Goal: Information Seeking & Learning: Find specific fact

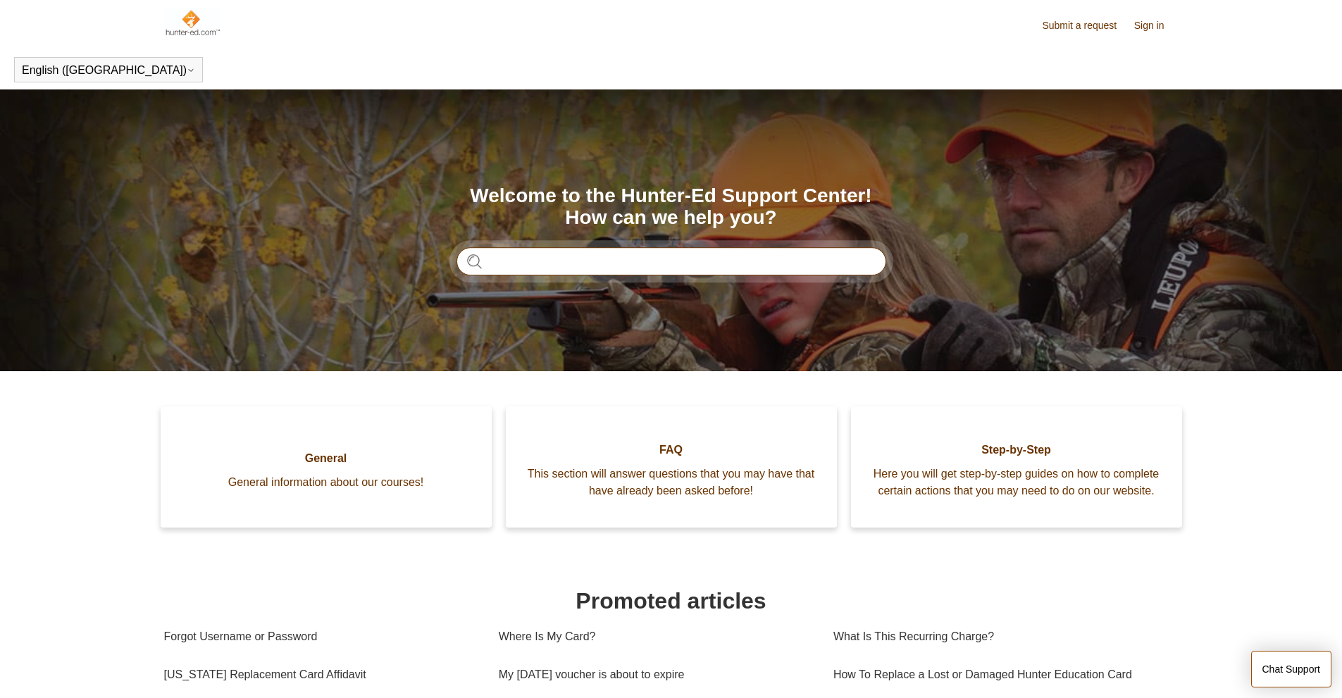
click at [512, 264] on input "Search" at bounding box center [672, 261] width 430 height 28
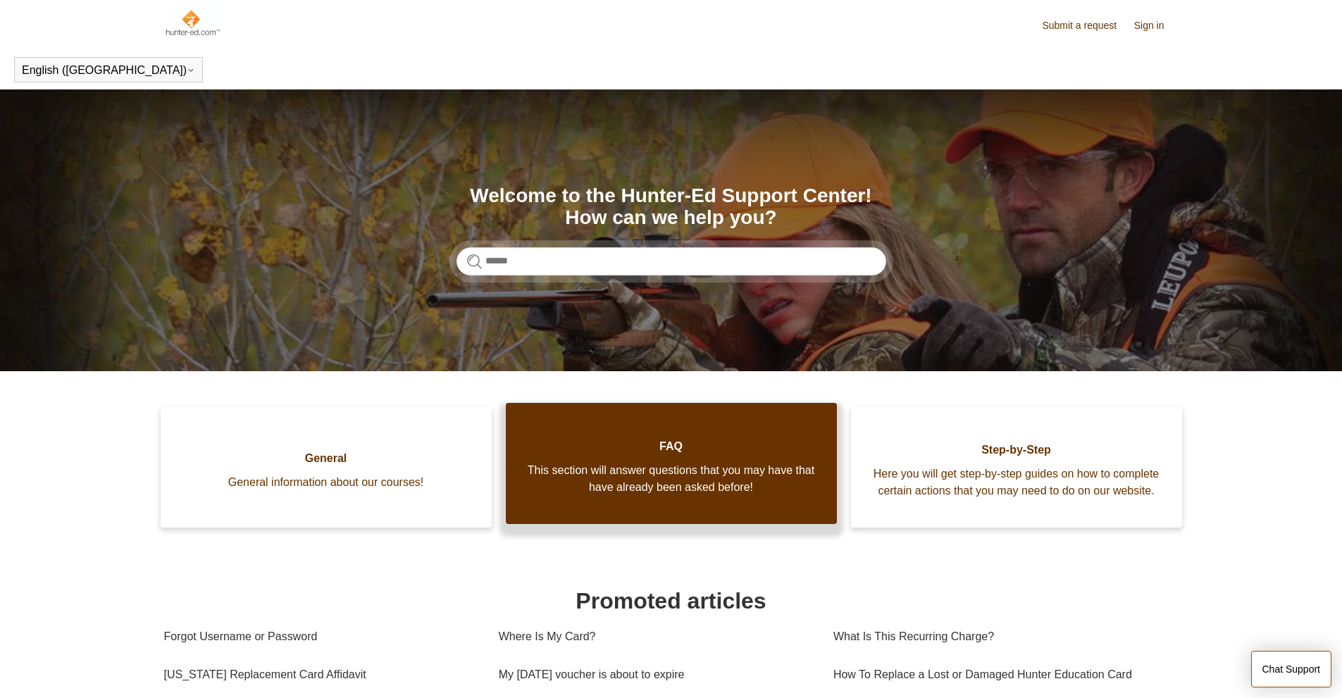
click at [595, 459] on link "FAQ This section will answer questions that you may have that have already been…" at bounding box center [671, 463] width 331 height 121
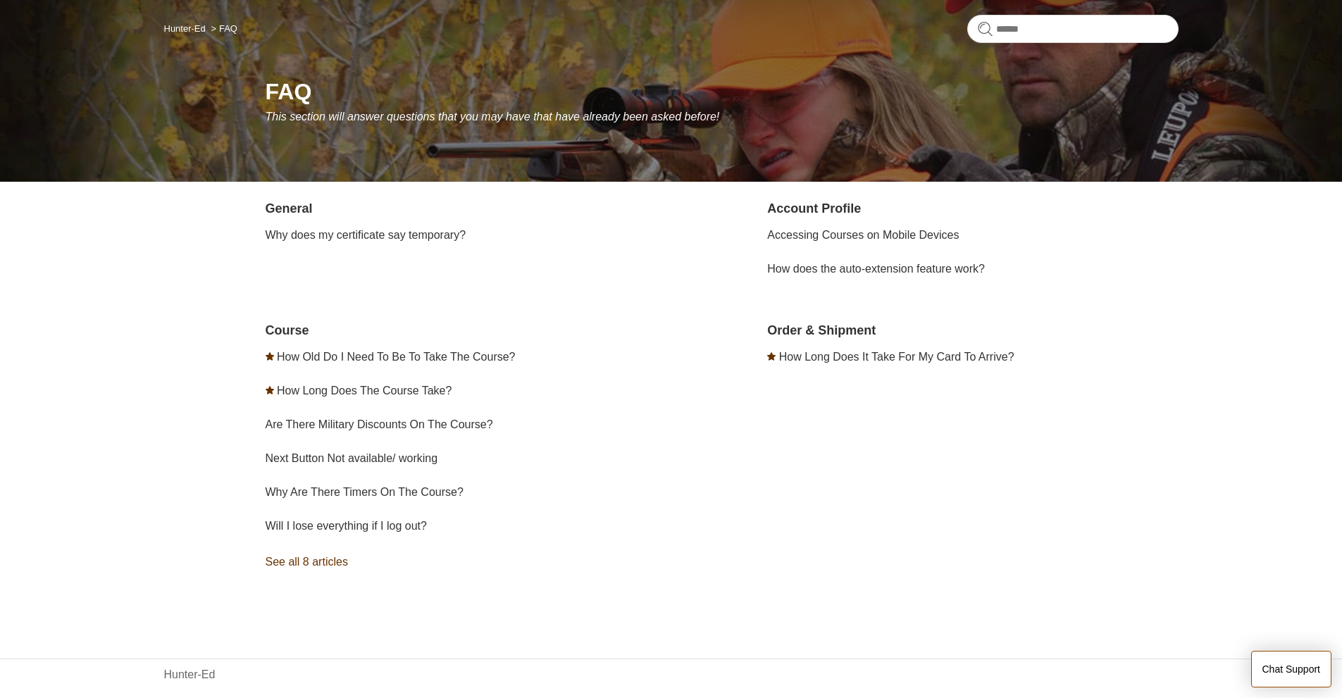
scroll to position [129, 0]
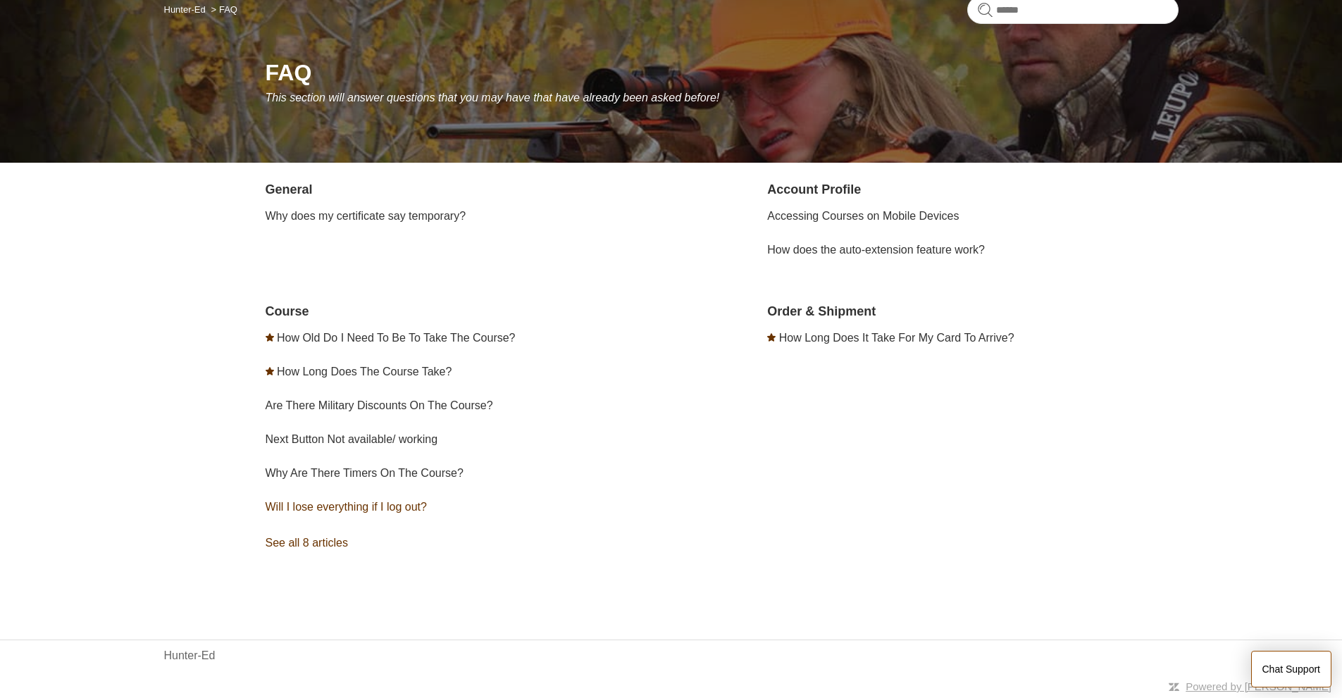
click at [371, 502] on link "Will I lose everything if I log out?" at bounding box center [346, 507] width 161 height 12
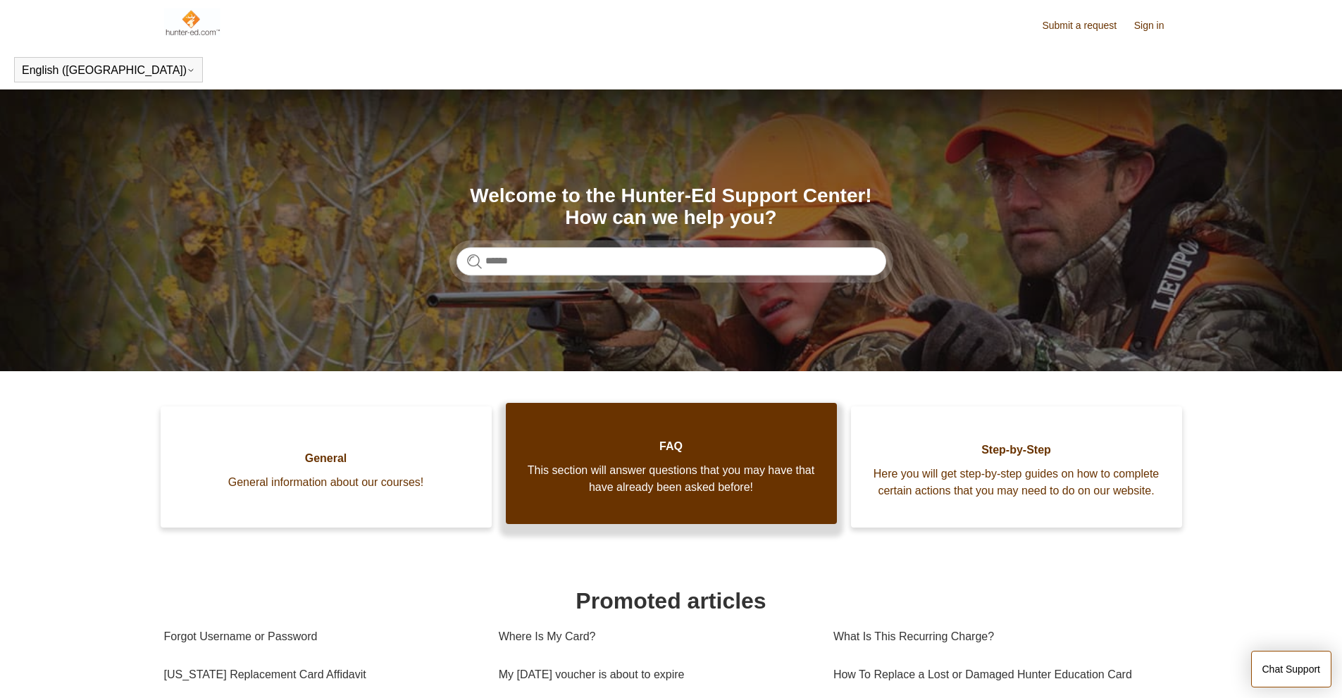
click at [619, 469] on span "This section will answer questions that you may have that have already been ask…" at bounding box center [671, 479] width 289 height 34
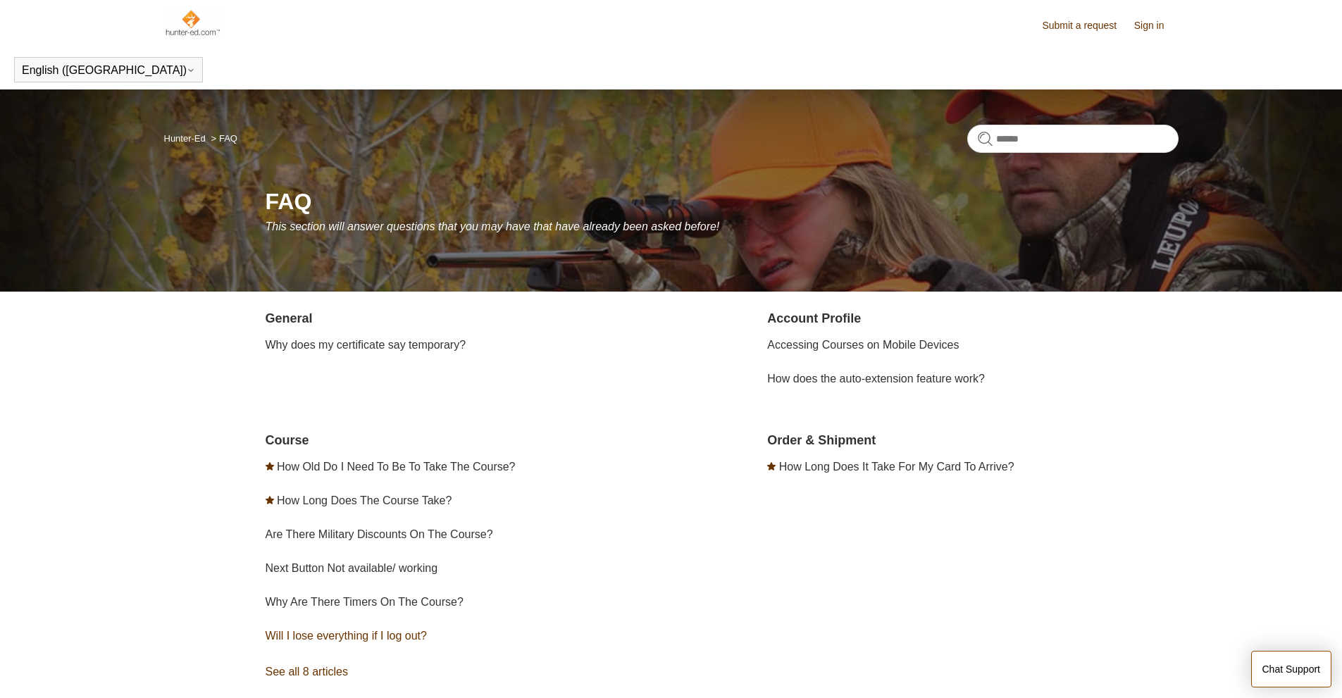
click at [321, 635] on link "Will I lose everything if I log out?" at bounding box center [346, 636] width 161 height 12
